Goal: Task Accomplishment & Management: Complete application form

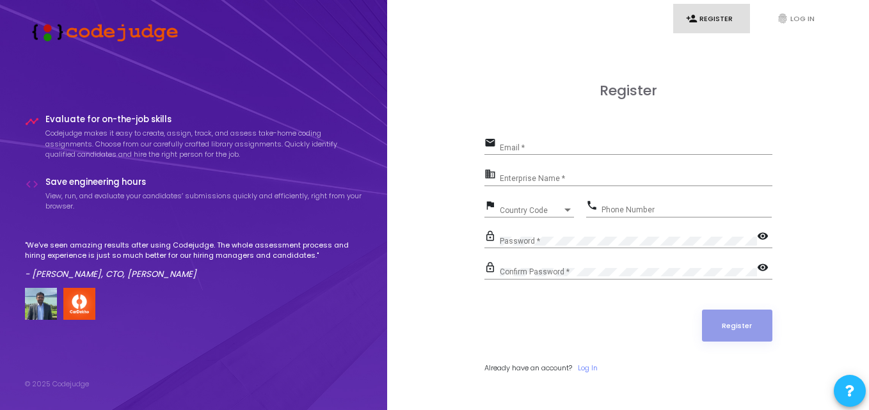
click at [521, 145] on input "Email *" at bounding box center [636, 147] width 272 height 9
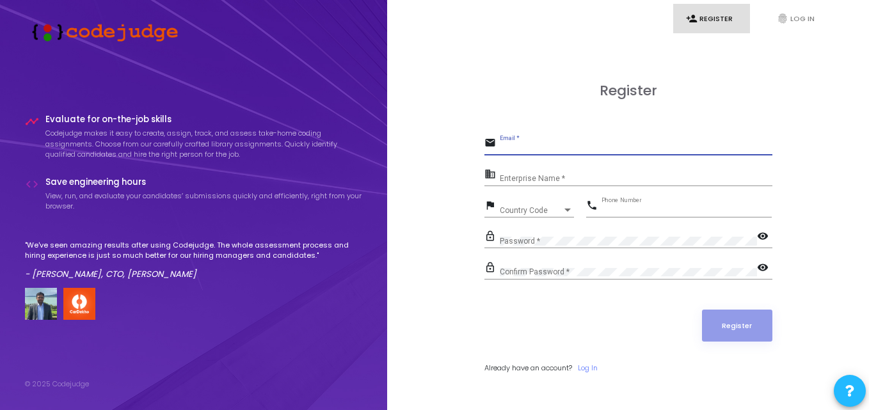
type input "yashverma2429@gmail.com"
type input "08561926664"
click at [517, 178] on input "Enterprise Name *" at bounding box center [636, 179] width 272 height 9
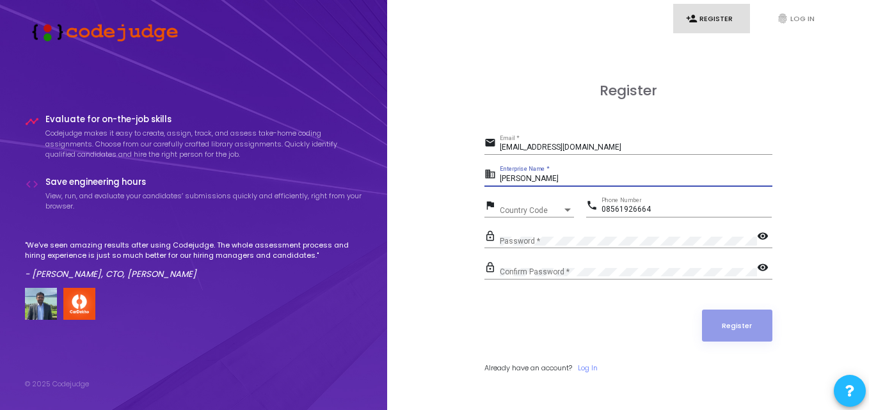
type input "Yash Verma"
click at [607, 205] on input "08561926664" at bounding box center [686, 209] width 170 height 9
type input "8561926664"
click at [521, 204] on div "Country Code Country Code" at bounding box center [537, 208] width 74 height 20
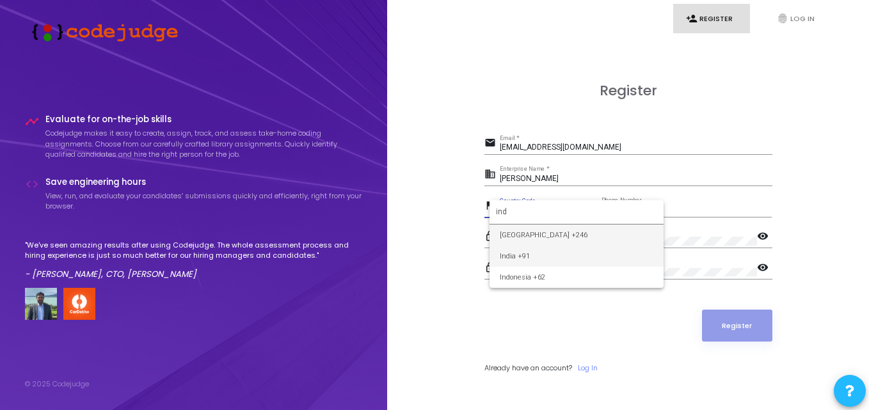
type input "ind"
click at [538, 253] on span "India +91" at bounding box center [577, 256] width 154 height 21
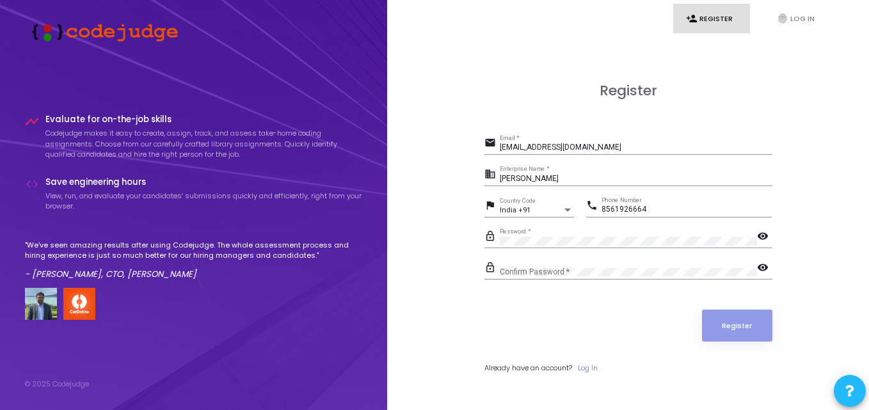
click at [761, 230] on mat-icon "visibility" at bounding box center [764, 237] width 15 height 15
click at [558, 255] on div "lock_outline Password * visibility_off" at bounding box center [628, 242] width 288 height 29
click at [537, 266] on div "Confirm Password *" at bounding box center [628, 270] width 257 height 20
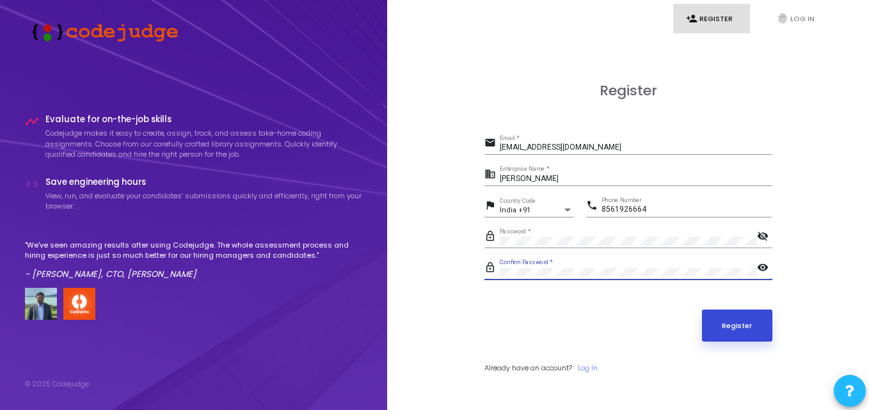
click at [752, 325] on button "Register" at bounding box center [737, 326] width 70 height 32
click at [715, 320] on button "Register" at bounding box center [737, 326] width 70 height 32
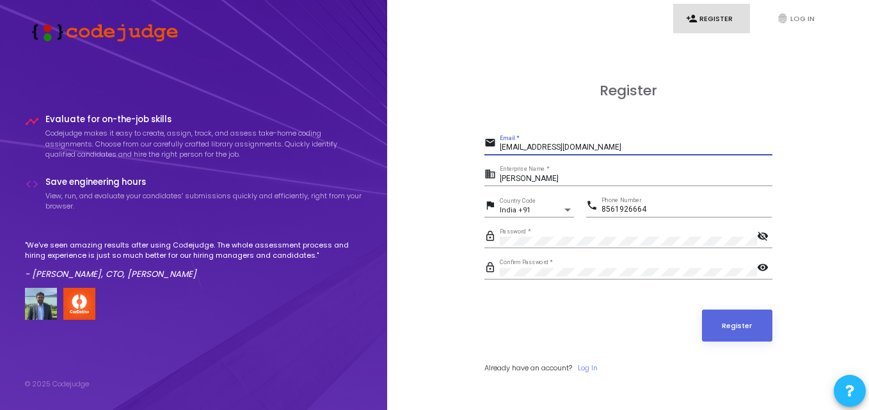
drag, startPoint x: 612, startPoint y: 149, endPoint x: 476, endPoint y: 142, distance: 136.4
click at [476, 142] on div "Register email yashverma2429@gmail.com Email * business Yash Verma Enterprise N…" at bounding box center [628, 242] width 454 height 410
type input "2022pcecsyash187@poornima.org"
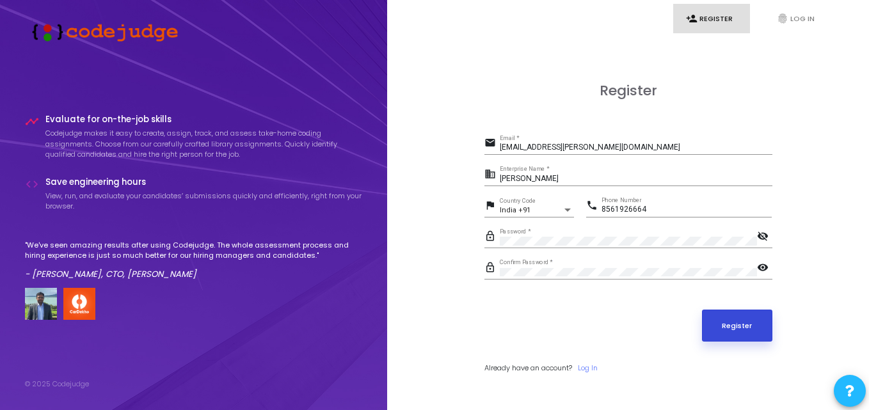
click at [723, 330] on button "Register" at bounding box center [737, 326] width 70 height 32
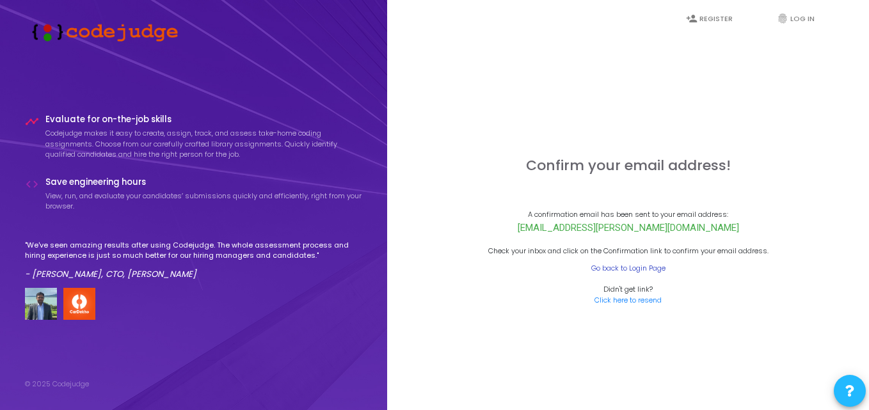
click at [641, 270] on link "Go back to Login Page" at bounding box center [628, 268] width 74 height 11
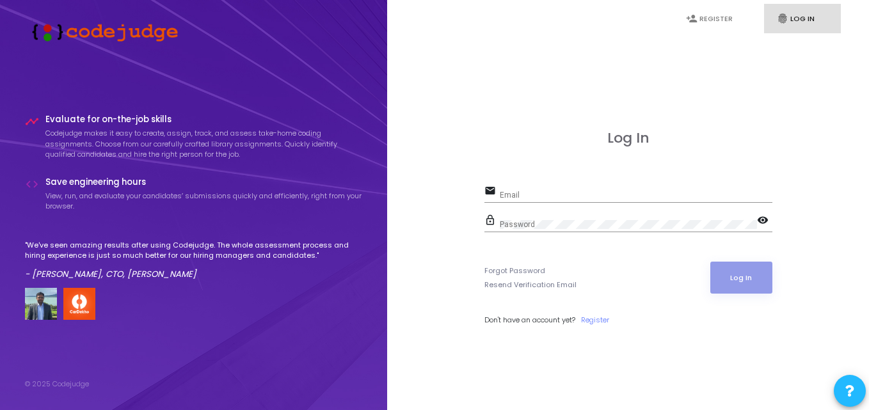
click at [519, 182] on div "email Email" at bounding box center [628, 192] width 288 height 20
click at [516, 196] on input "Email" at bounding box center [636, 195] width 272 height 9
type input "w"
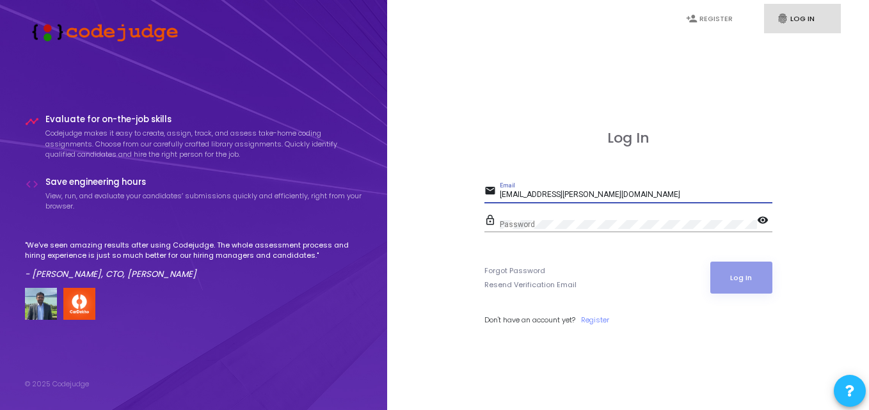
type input "2022pcecsyash187@poornima.org"
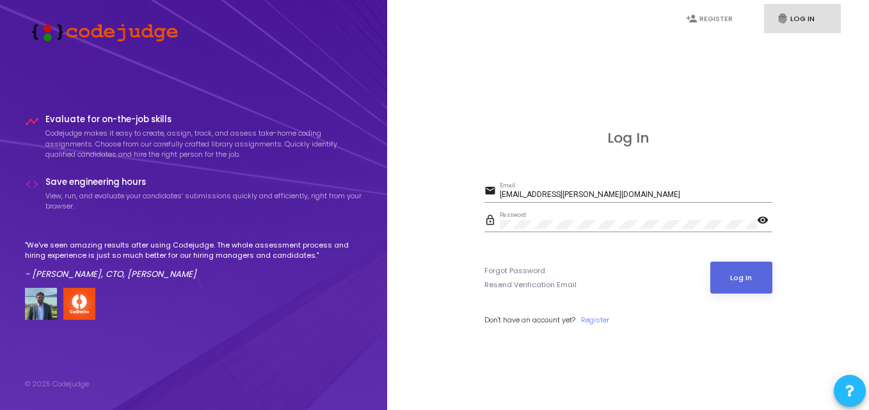
click at [766, 222] on mat-icon "visibility" at bounding box center [764, 221] width 15 height 15
click at [766, 222] on mat-icon "visibility_off" at bounding box center [764, 221] width 15 height 15
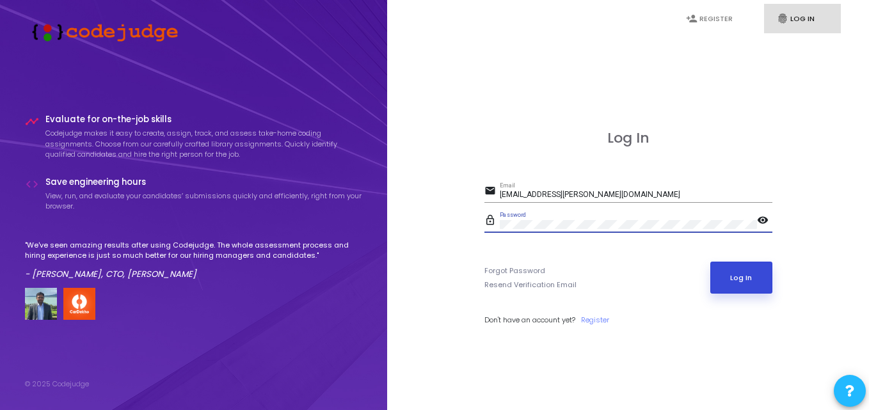
click at [743, 286] on button "Log In" at bounding box center [741, 278] width 62 height 32
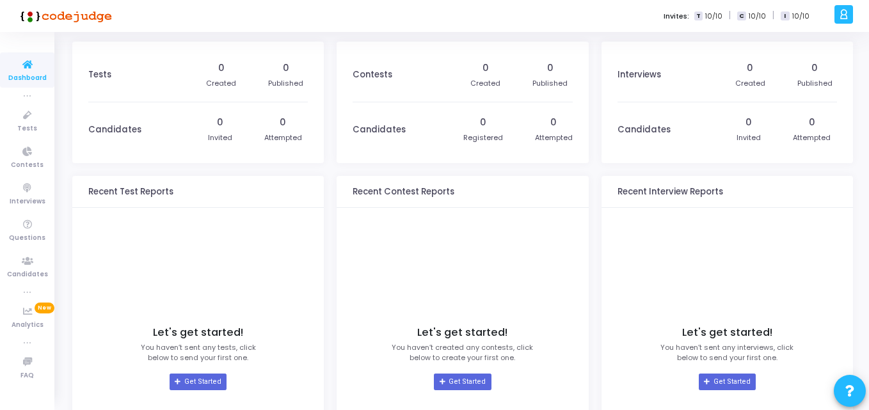
drag, startPoint x: 327, startPoint y: 170, endPoint x: 308, endPoint y: 173, distance: 18.8
click at [308, 173] on div "Tests 0 Created 0 Published Candidates 0 Invited 0 Attempted Recent Test Report…" at bounding box center [462, 287] width 780 height 491
click at [337, 171] on div "Contests 0 Created 0 Published Candidates 0 Registered 0 Attempted Recent Conte…" at bounding box center [461, 287] width 251 height 491
drag, startPoint x: 346, startPoint y: 112, endPoint x: 409, endPoint y: 146, distance: 72.1
click at [409, 146] on kt-portlet-body "Contests 0 Created 0 Published Candidates 0 Registered 0 Attempted" at bounding box center [461, 103] width 251 height 122
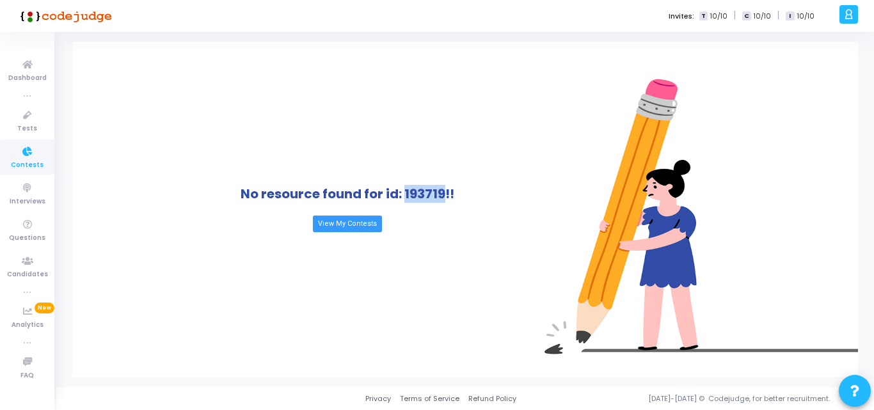
drag, startPoint x: 405, startPoint y: 198, endPoint x: 445, endPoint y: 201, distance: 39.8
click at [445, 201] on h1 "No resource found for id: 193719!!" at bounding box center [348, 193] width 214 height 15
copy h1 "193719"
click at [317, 223] on link "View My Contests" at bounding box center [347, 224] width 69 height 17
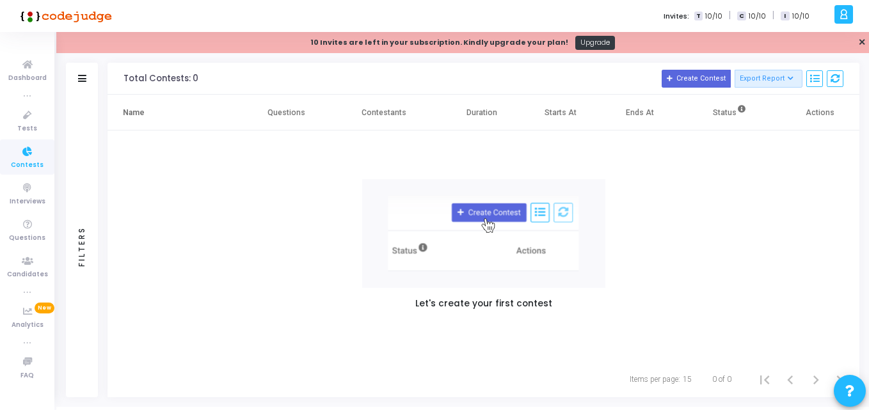
click at [436, 118] on th "Contestants" at bounding box center [384, 113] width 116 height 36
click at [578, 120] on th "Starts At" at bounding box center [560, 113] width 79 height 36
click at [665, 120] on th "Ends At" at bounding box center [639, 113] width 79 height 36
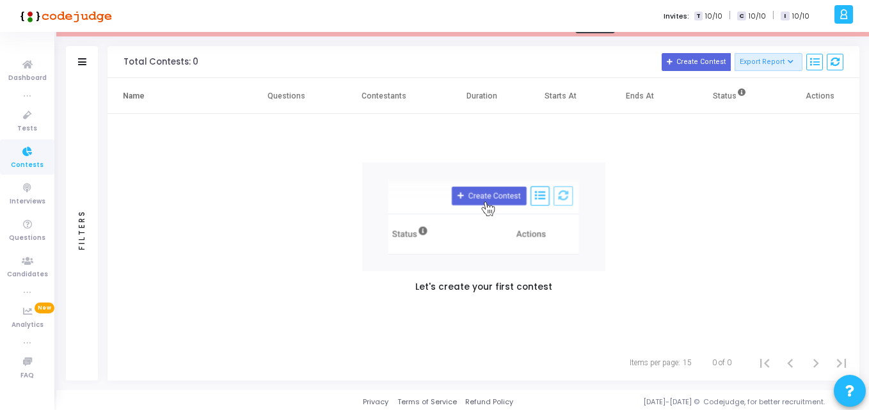
scroll to position [20, 0]
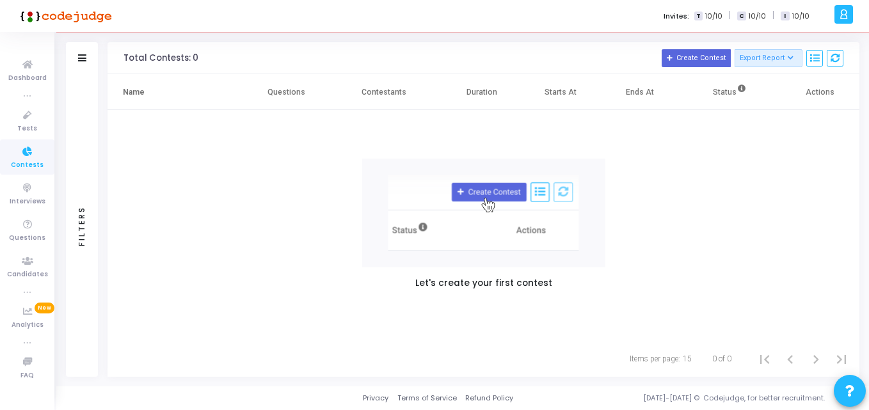
click at [848, 21] on icon at bounding box center [844, 14] width 10 height 15
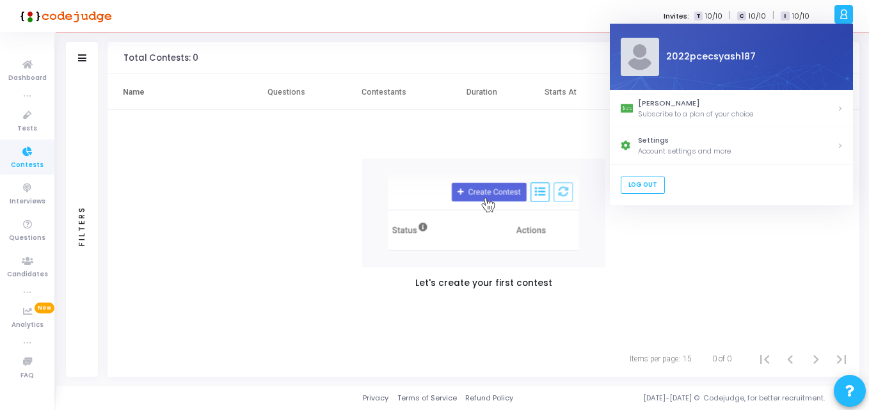
drag, startPoint x: 771, startPoint y: 56, endPoint x: 663, endPoint y: 58, distance: 108.1
click at [663, 58] on div "2022pcecsyash187" at bounding box center [750, 57] width 184 height 13
copy div "2022pcecsyash187"
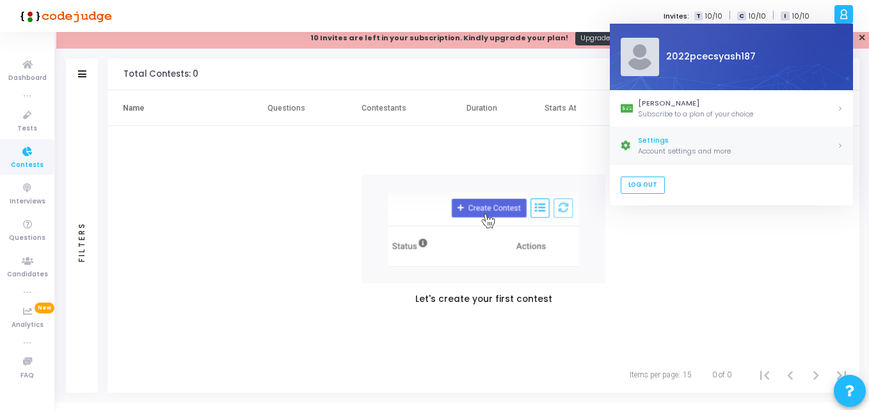
scroll to position [0, 0]
